Goal: Transaction & Acquisition: Purchase product/service

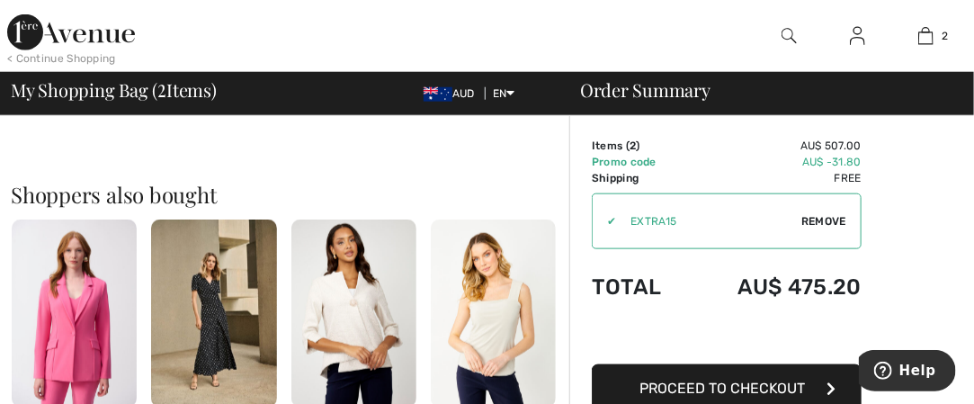
scroll to position [630, 0]
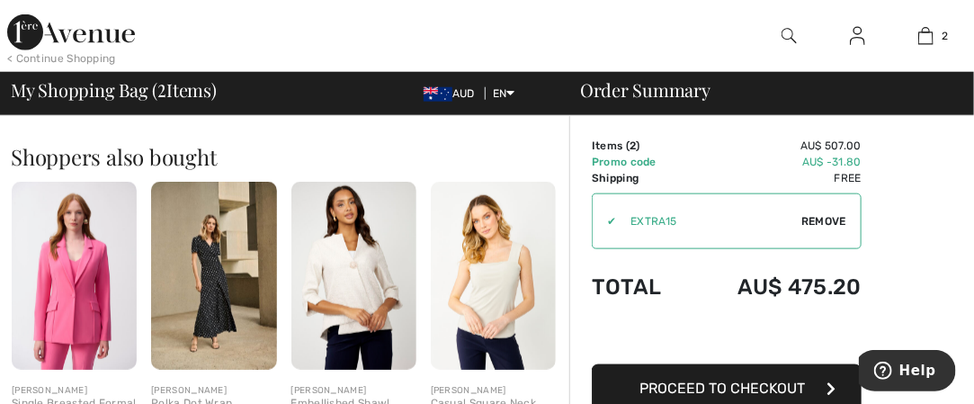
click at [727, 385] on span "Proceed to Checkout" at bounding box center [723, 388] width 166 height 17
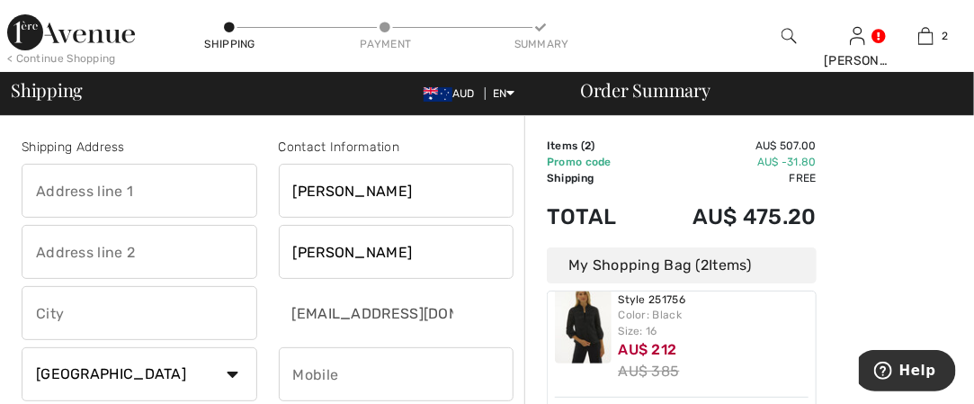
click at [45, 195] on input "text" at bounding box center [140, 191] width 236 height 54
type input "5 Dents Lane"
type input "PO Box 159"
type input "Lake Cargelligo"
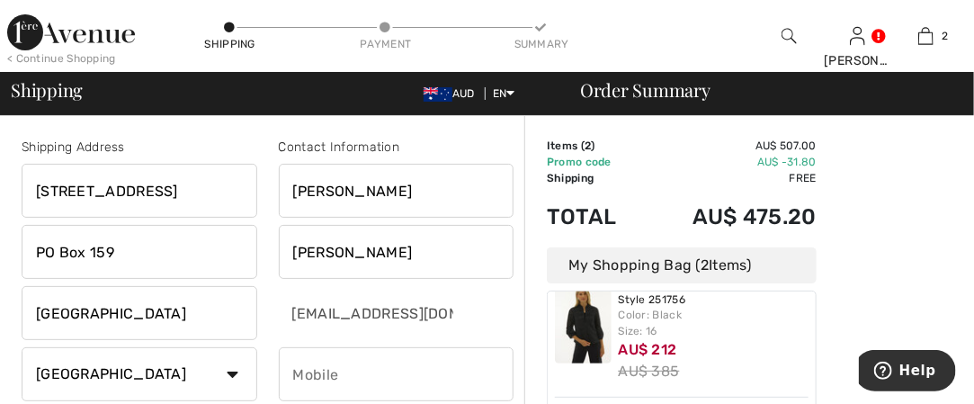
select select "AU"
type input "2672"
type input "0459100900"
type input "NSW"
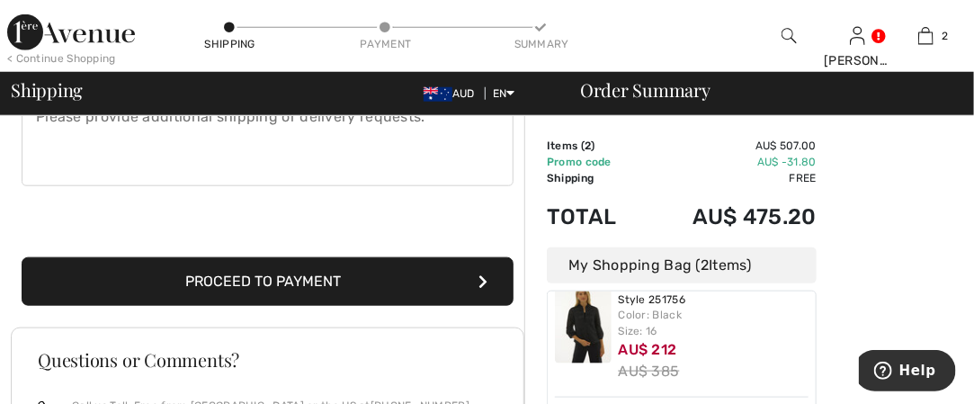
scroll to position [540, 0]
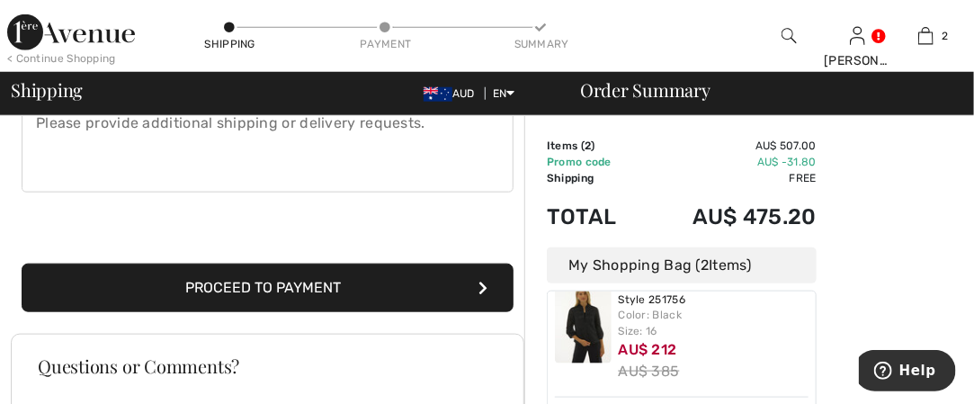
click at [283, 284] on button "Proceed to Payment" at bounding box center [268, 288] width 492 height 49
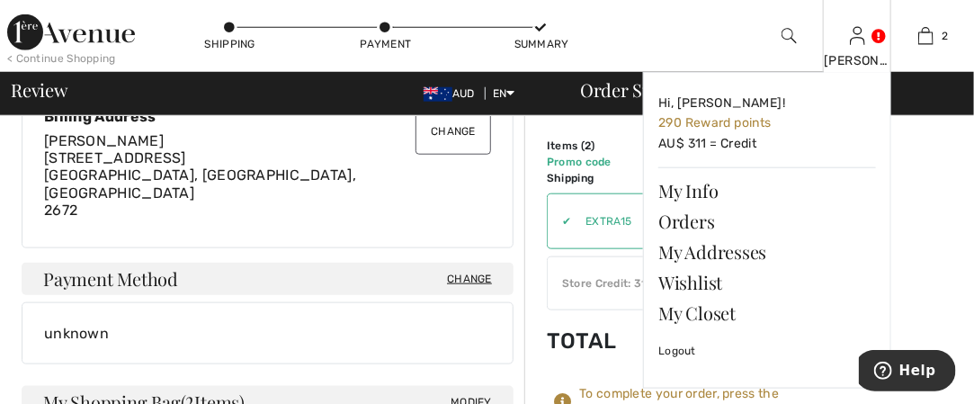
click at [866, 36] on link at bounding box center [857, 35] width 15 height 17
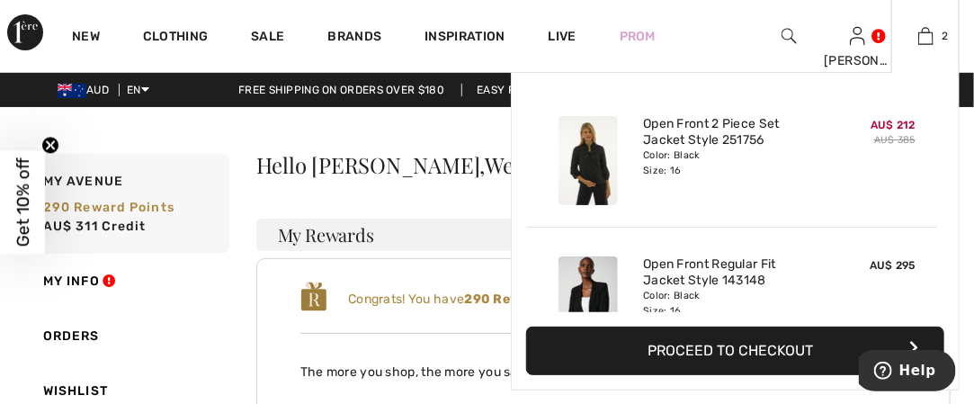
click at [759, 348] on button "Proceed to Checkout" at bounding box center [735, 351] width 418 height 49
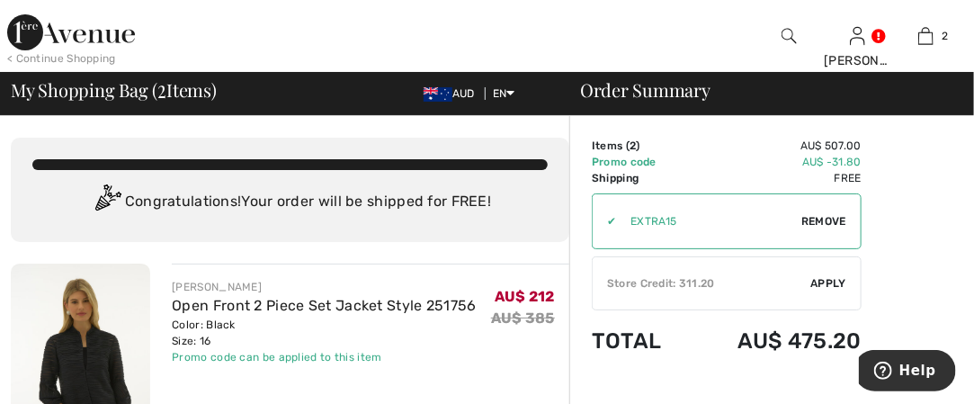
click at [839, 284] on span "Apply" at bounding box center [830, 283] width 36 height 16
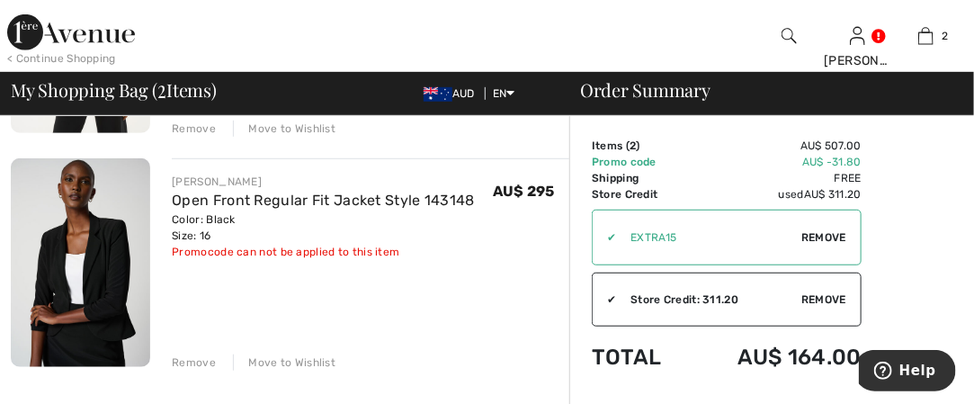
scroll to position [364, 0]
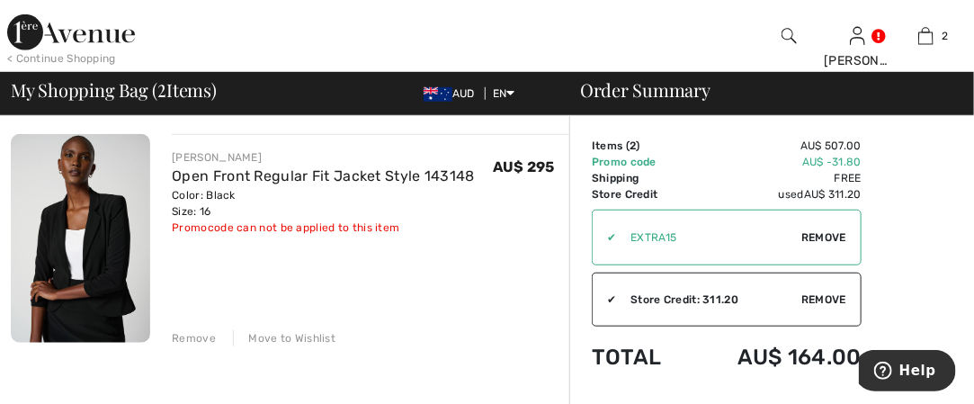
click at [288, 338] on div "Move to Wishlist" at bounding box center [284, 338] width 103 height 16
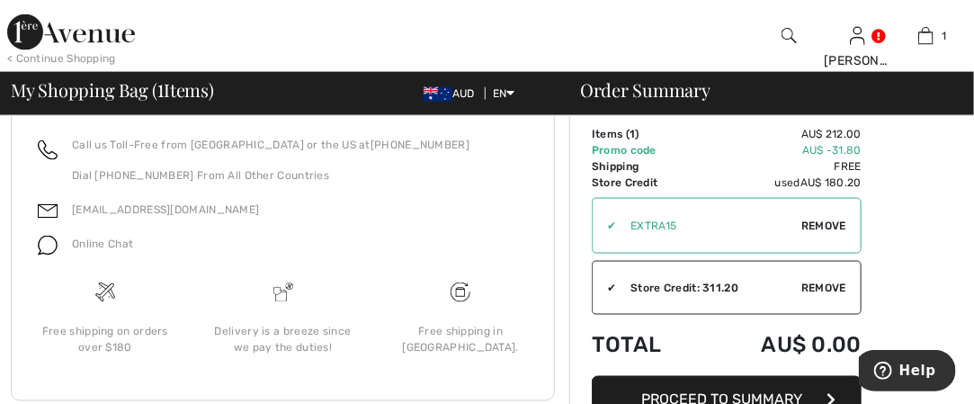
scroll to position [850, 0]
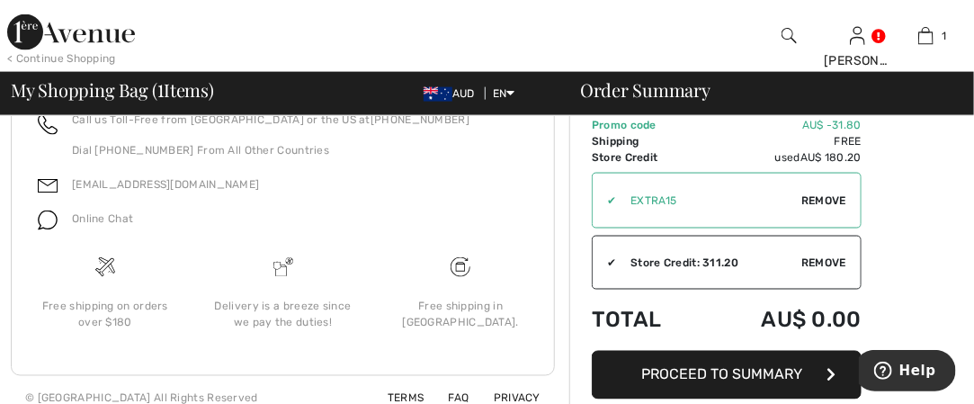
click at [777, 366] on span "Proceed to Summary" at bounding box center [722, 374] width 161 height 17
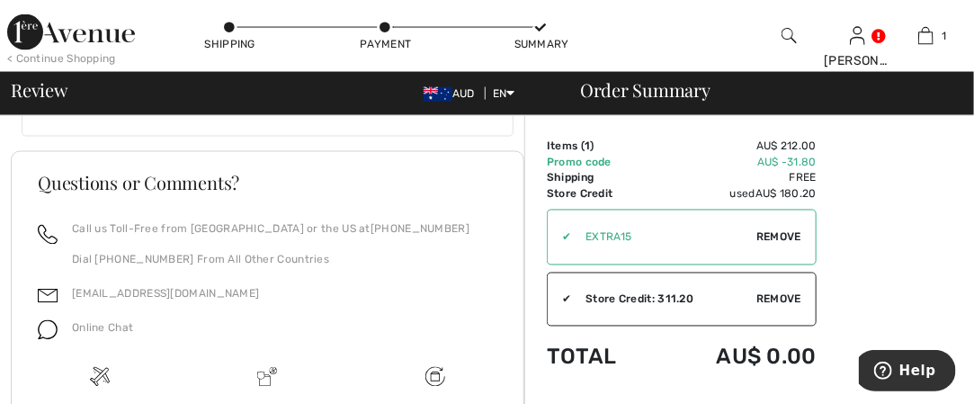
scroll to position [1051, 0]
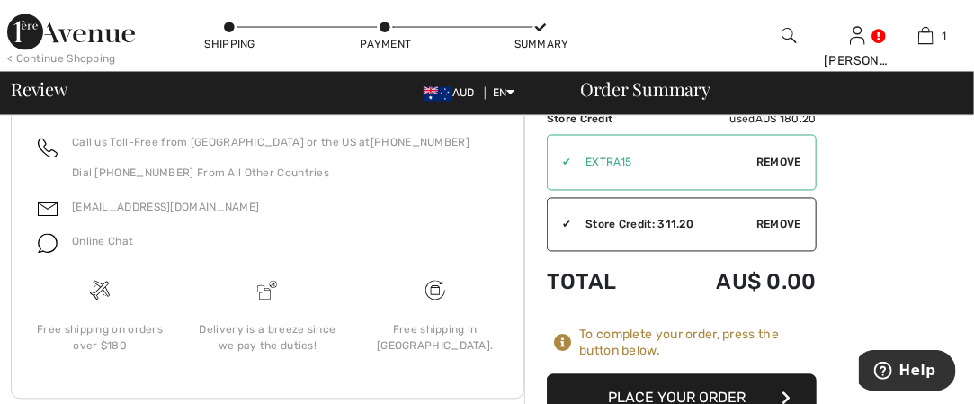
click at [700, 374] on button "Place Your Order" at bounding box center [682, 398] width 270 height 49
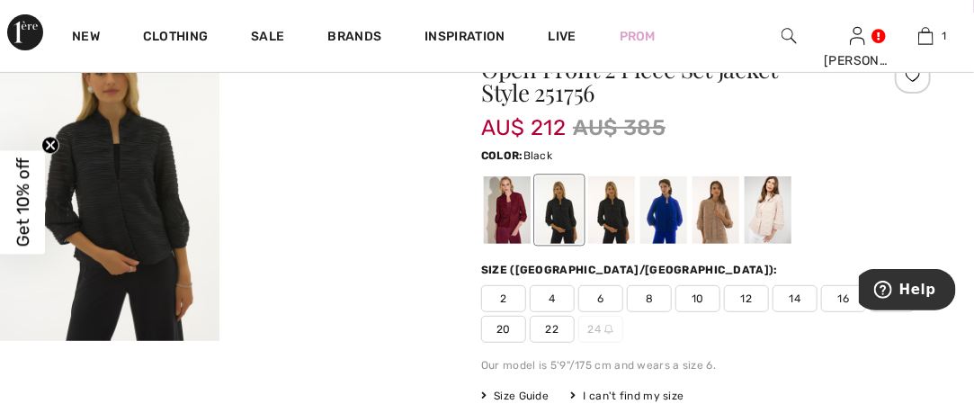
scroll to position [180, 0]
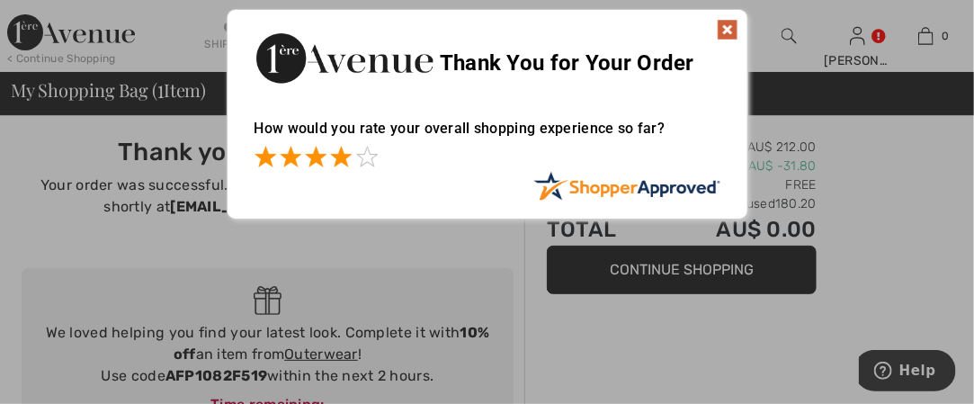
click at [342, 151] on span at bounding box center [341, 157] width 22 height 22
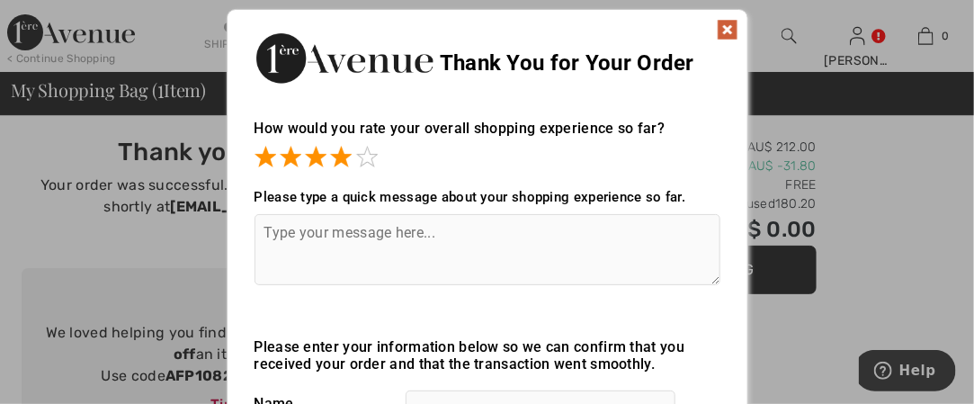
click at [728, 26] on img at bounding box center [728, 30] width 22 height 22
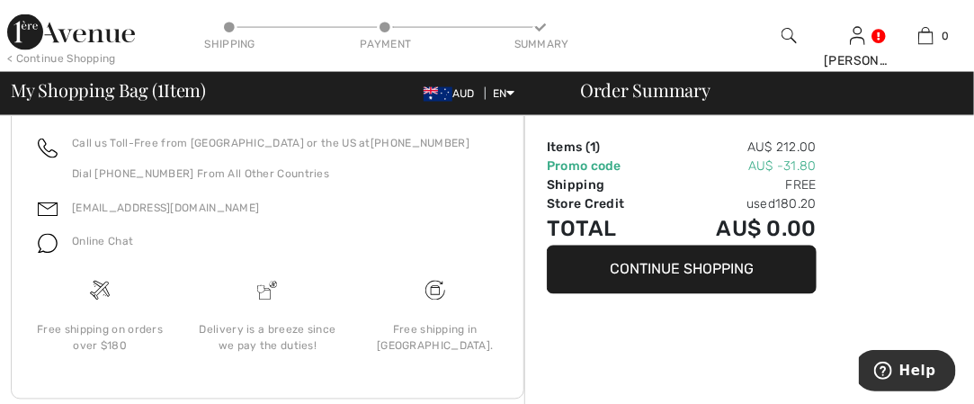
scroll to position [916, 0]
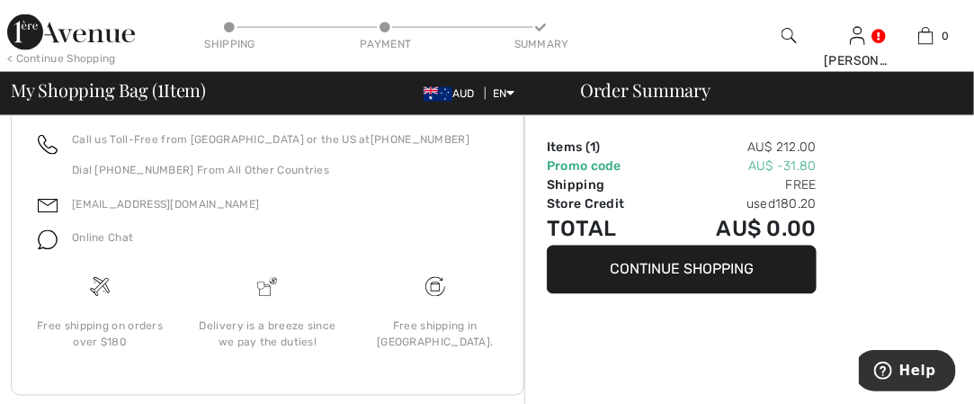
click at [691, 264] on button "Continue Shopping" at bounding box center [682, 270] width 270 height 49
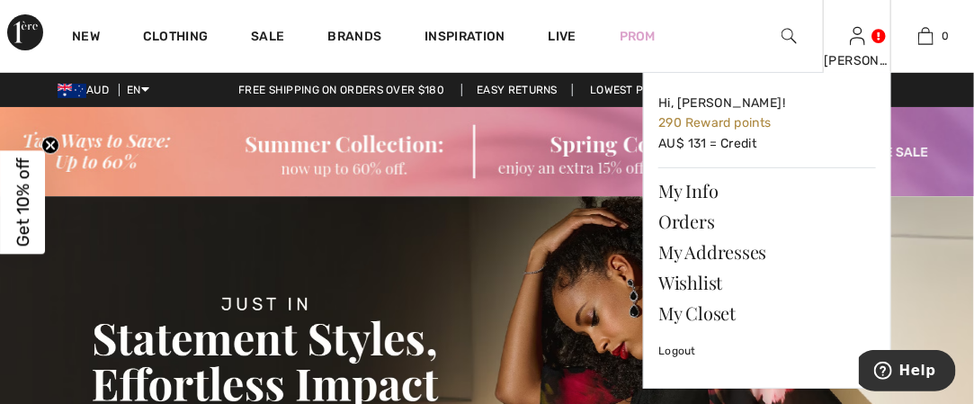
click at [868, 47] on div "evelyn Hi, evelyn! 290 Reward points AU$ 131 = Credit My Info Orders My Address…" at bounding box center [857, 36] width 68 height 72
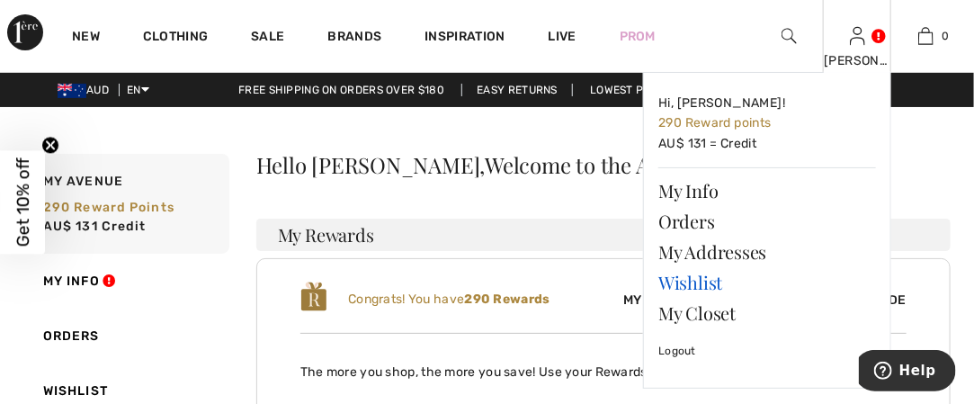
click at [710, 282] on link "Wishlist" at bounding box center [768, 282] width 218 height 31
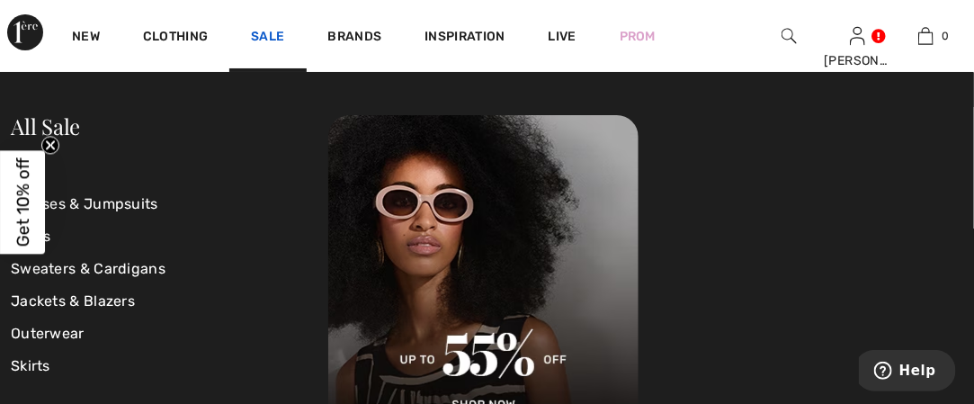
click at [279, 33] on link "Sale" at bounding box center [267, 38] width 33 height 19
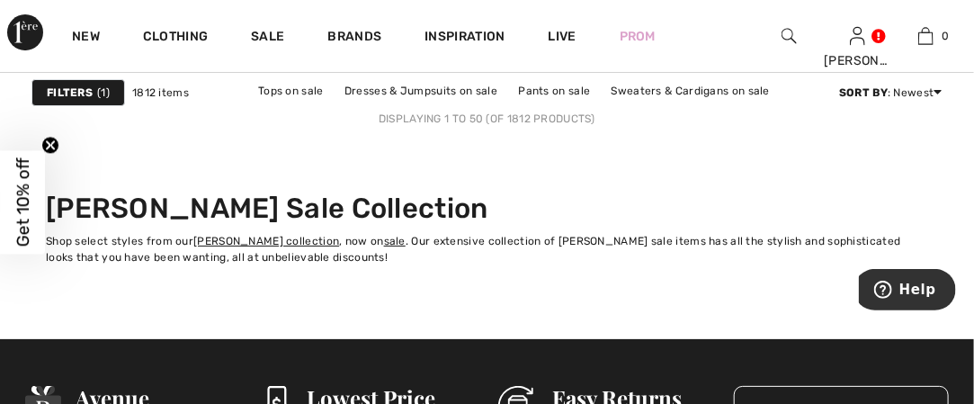
scroll to position [6567, 0]
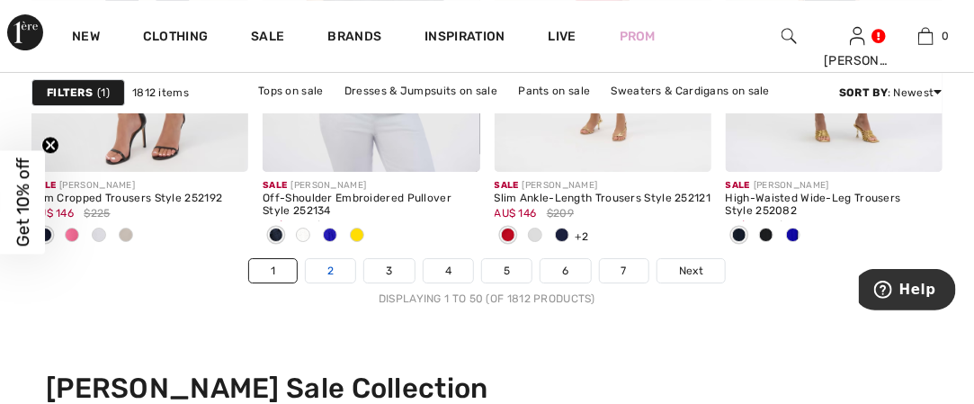
click at [336, 275] on link "2" at bounding box center [330, 270] width 49 height 23
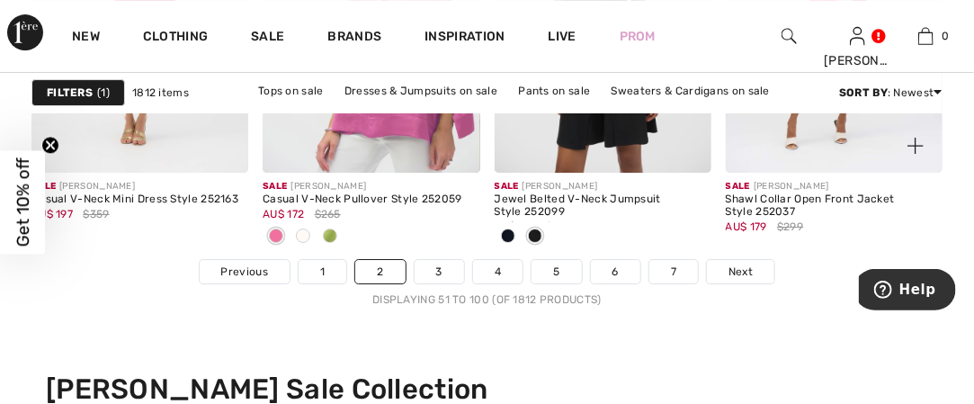
scroll to position [6388, 0]
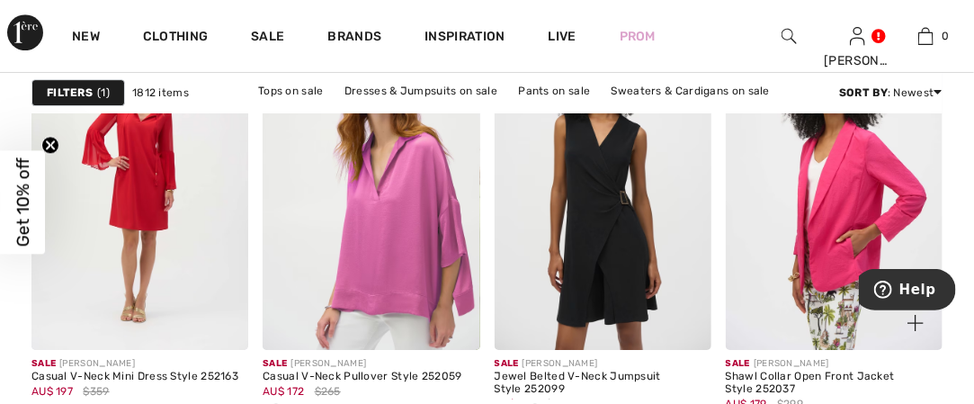
click at [820, 241] on img at bounding box center [834, 188] width 217 height 326
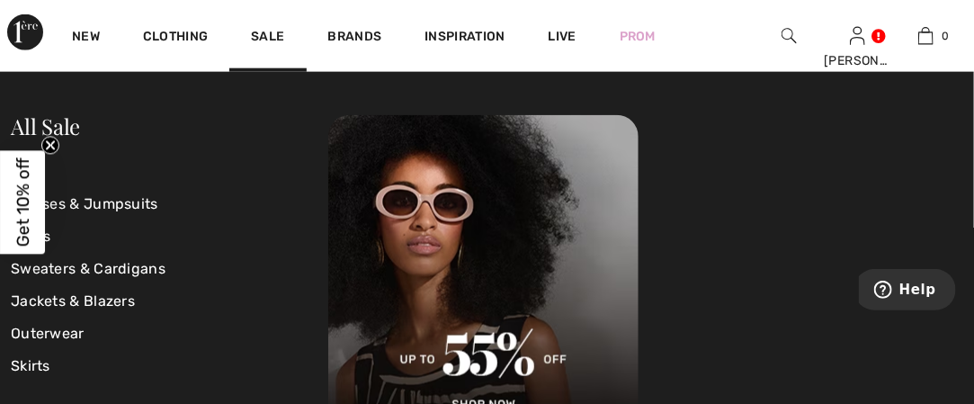
scroll to position [718, 0]
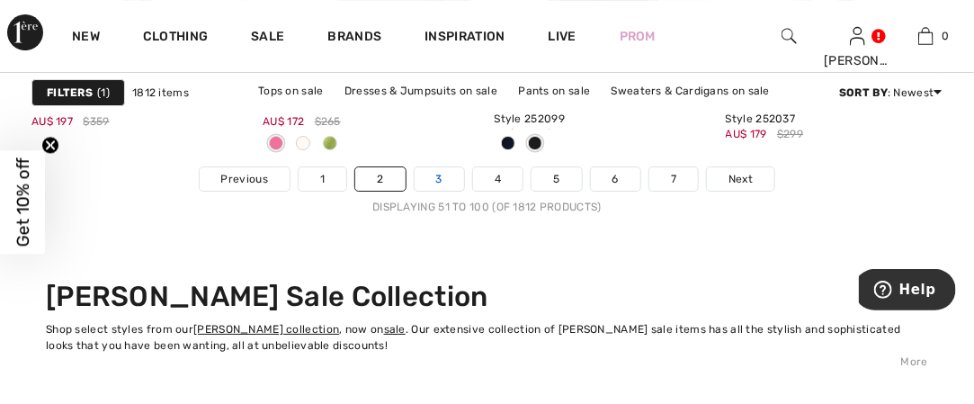
click at [444, 181] on link "3" at bounding box center [439, 178] width 49 height 23
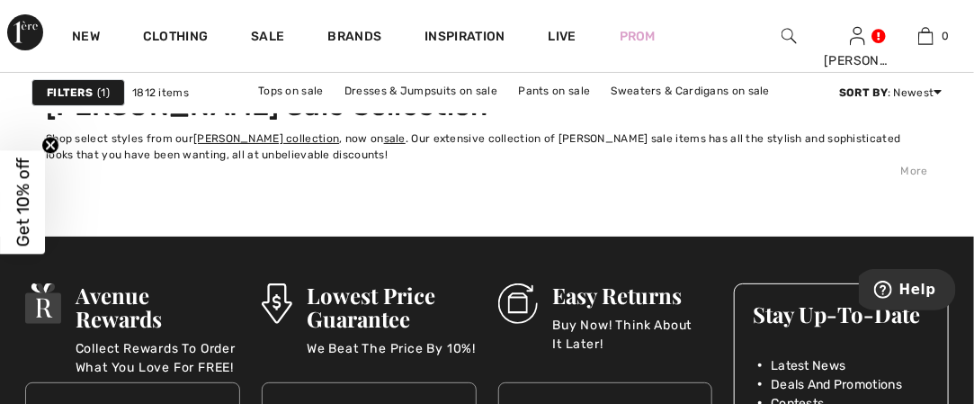
scroll to position [7016, 0]
